Goal: Obtain resource: Download file/media

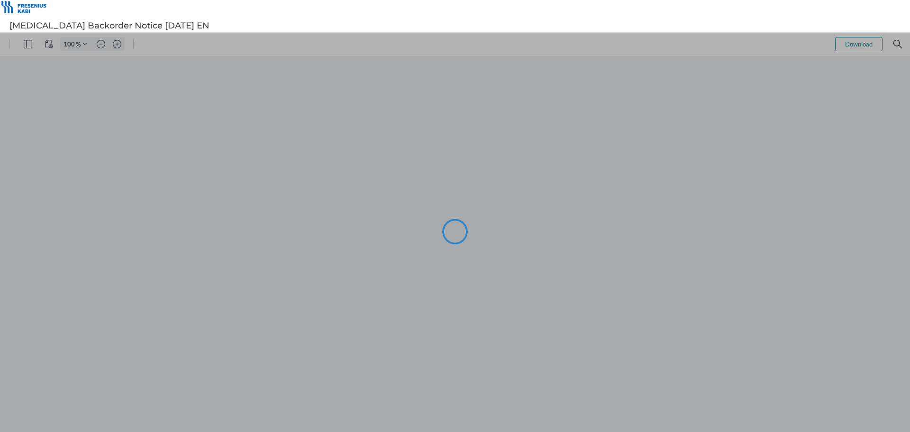
type input "99"
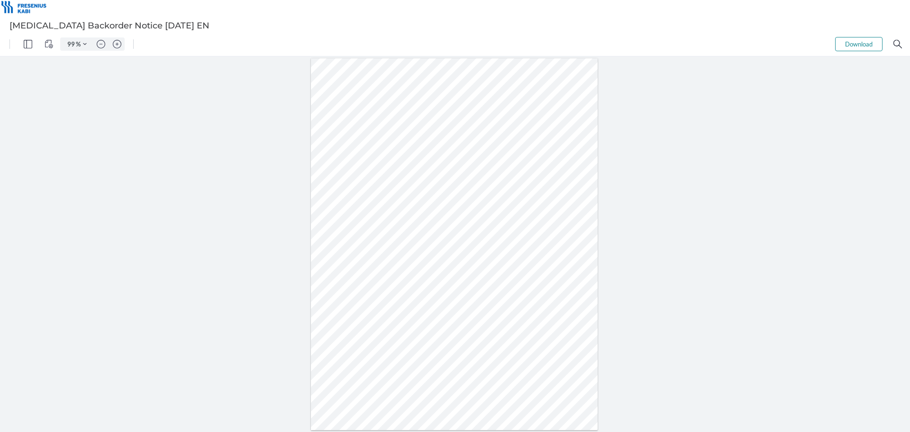
drag, startPoint x: 381, startPoint y: 236, endPoint x: 368, endPoint y: 236, distance: 13.8
click at [368, 236] on div at bounding box center [454, 244] width 287 height 372
click at [867, 39] on button "Download" at bounding box center [859, 44] width 47 height 14
click at [526, 251] on div at bounding box center [454, 244] width 287 height 372
click at [380, 250] on div at bounding box center [454, 244] width 287 height 372
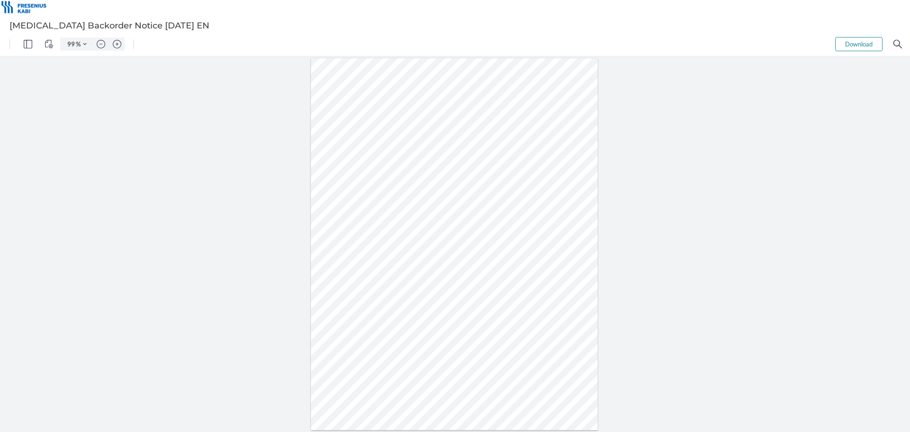
drag, startPoint x: 380, startPoint y: 250, endPoint x: 536, endPoint y: 245, distance: 156.1
click at [536, 245] on div at bounding box center [454, 244] width 287 height 372
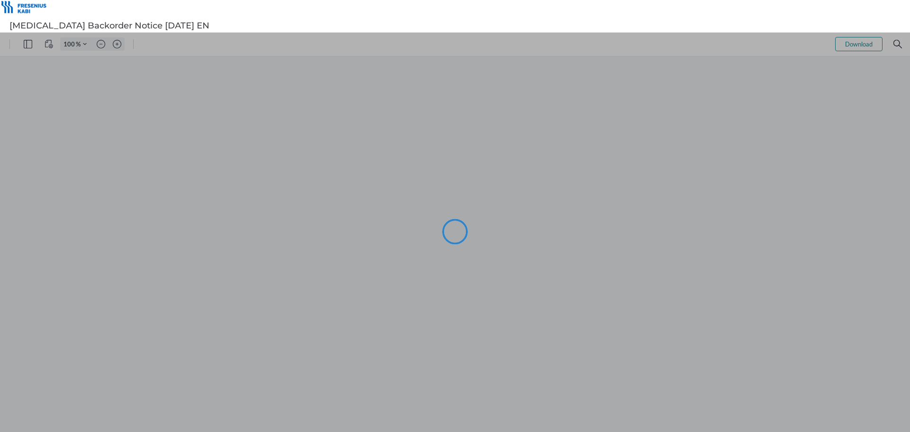
type input "99"
